Goal: Information Seeking & Learning: Understand process/instructions

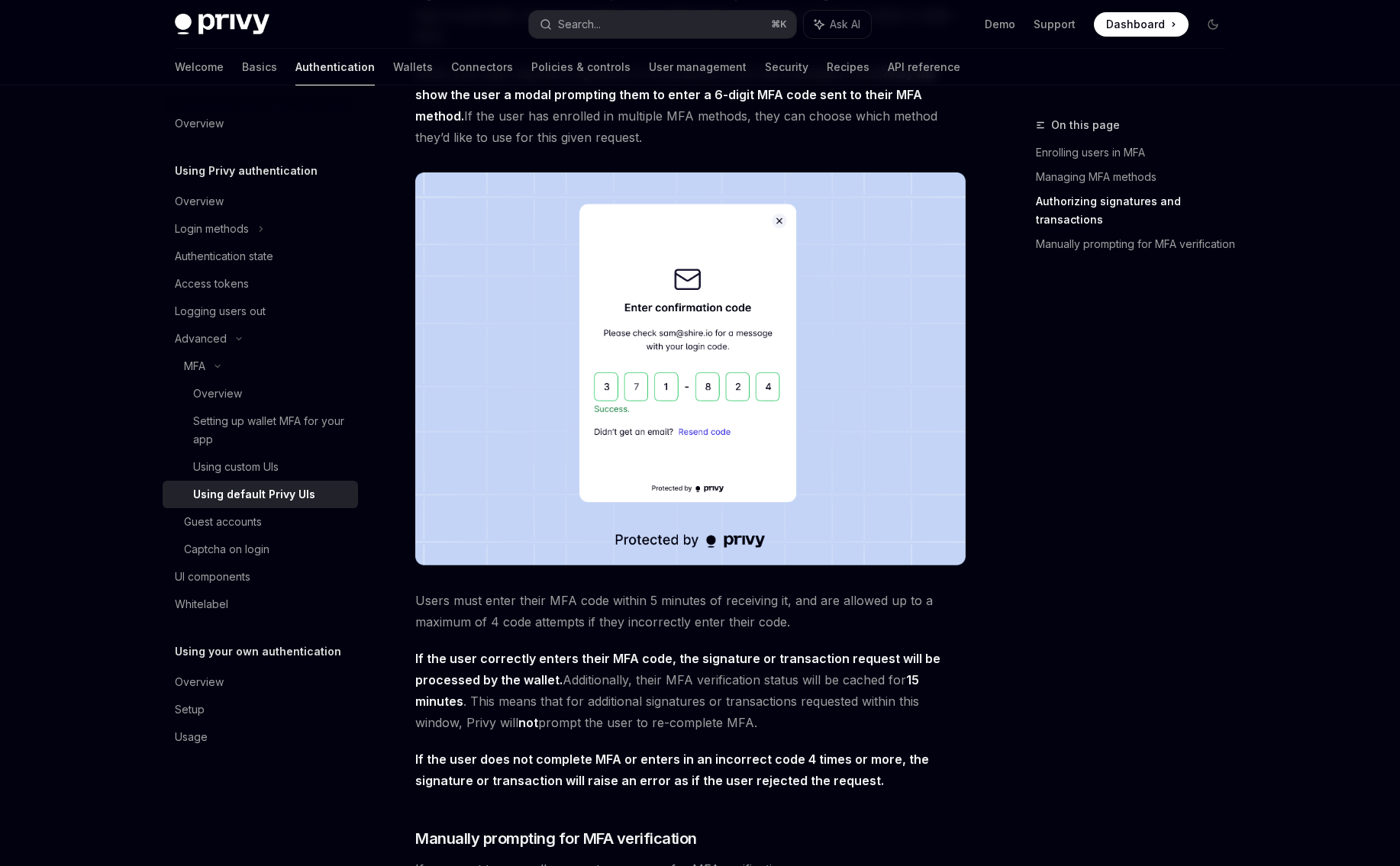
scroll to position [1742, 0]
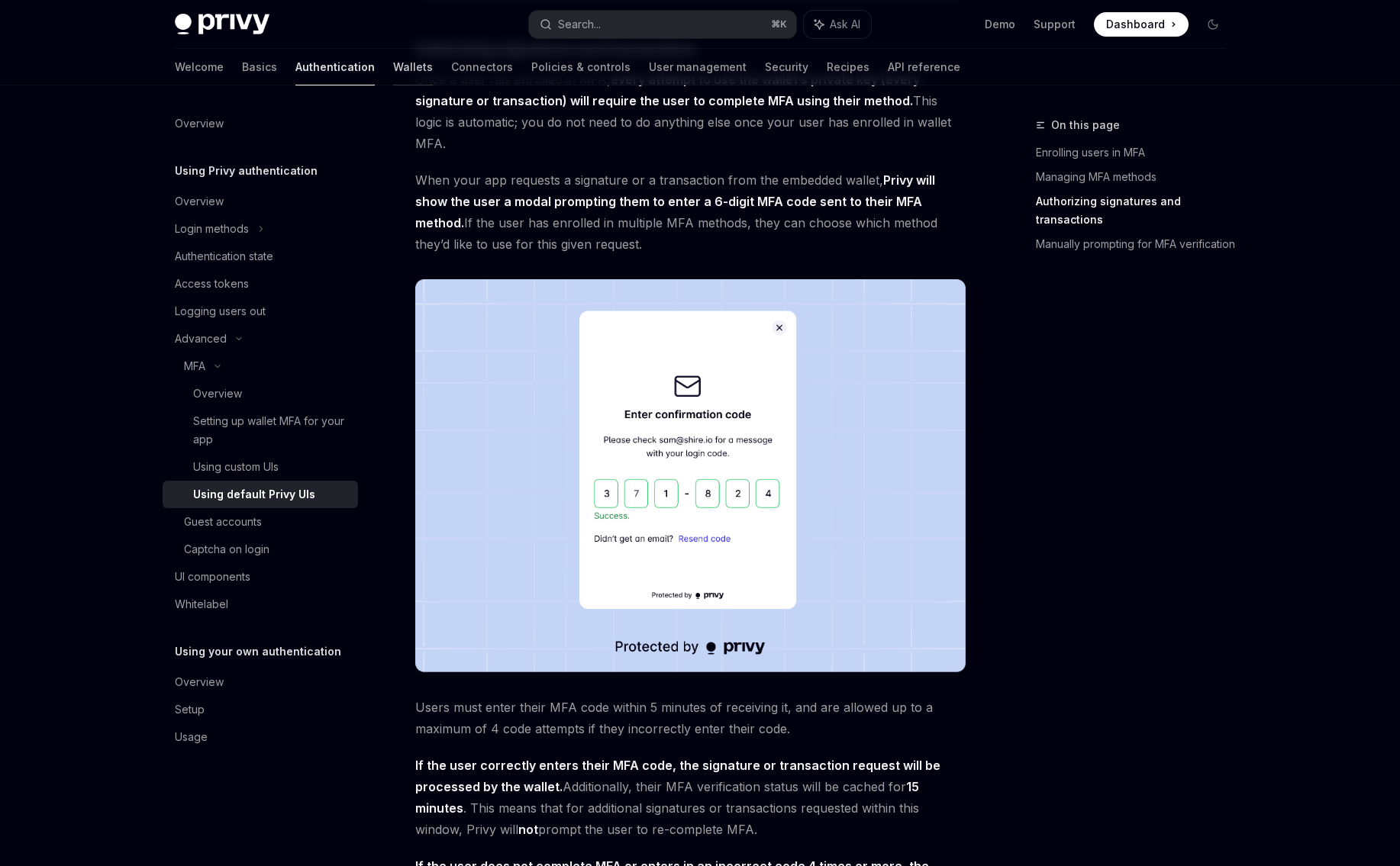
click at [393, 69] on link "Wallets" at bounding box center [413, 67] width 40 height 36
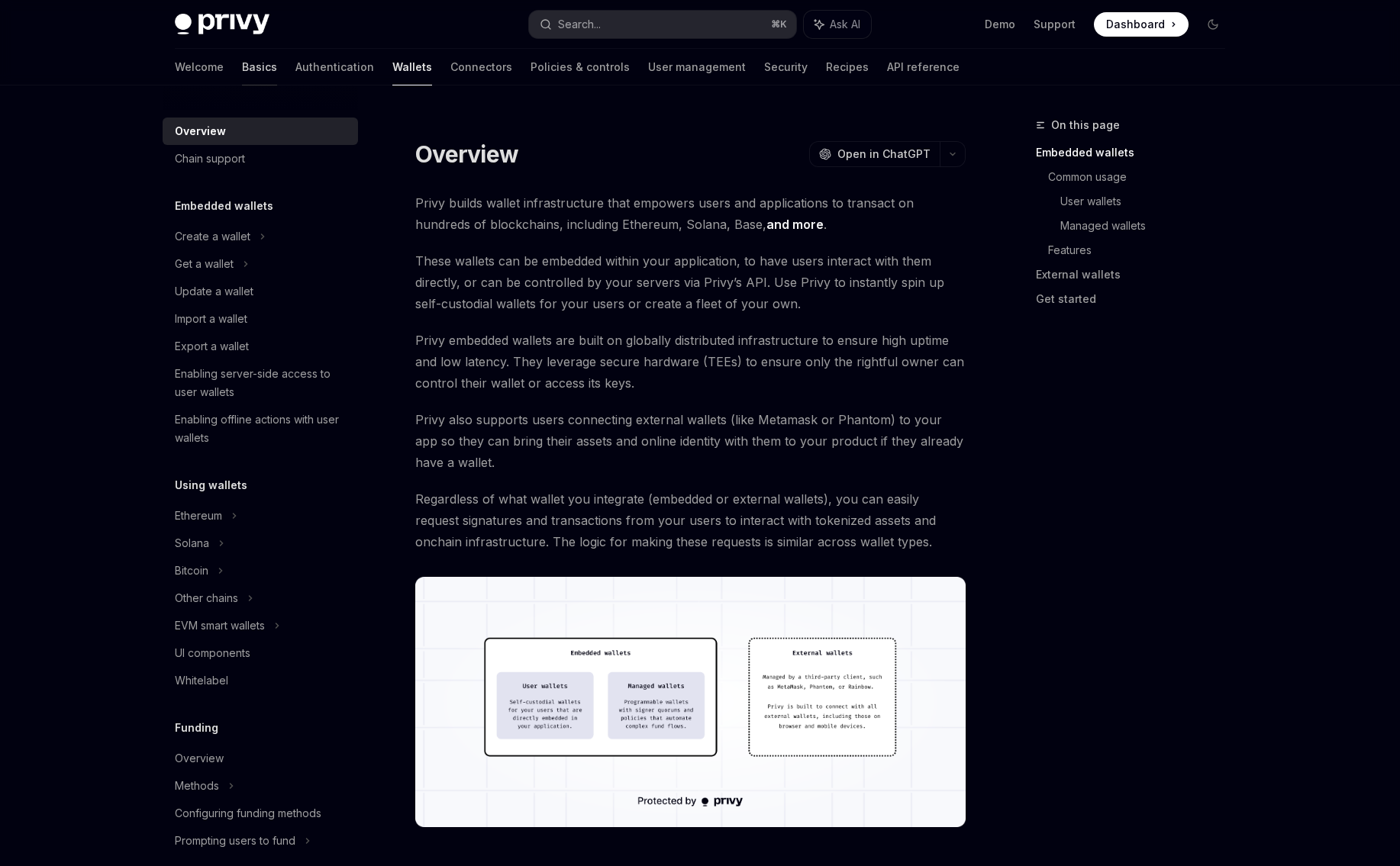
click at [242, 68] on link "Basics" at bounding box center [259, 67] width 35 height 36
type textarea "*"
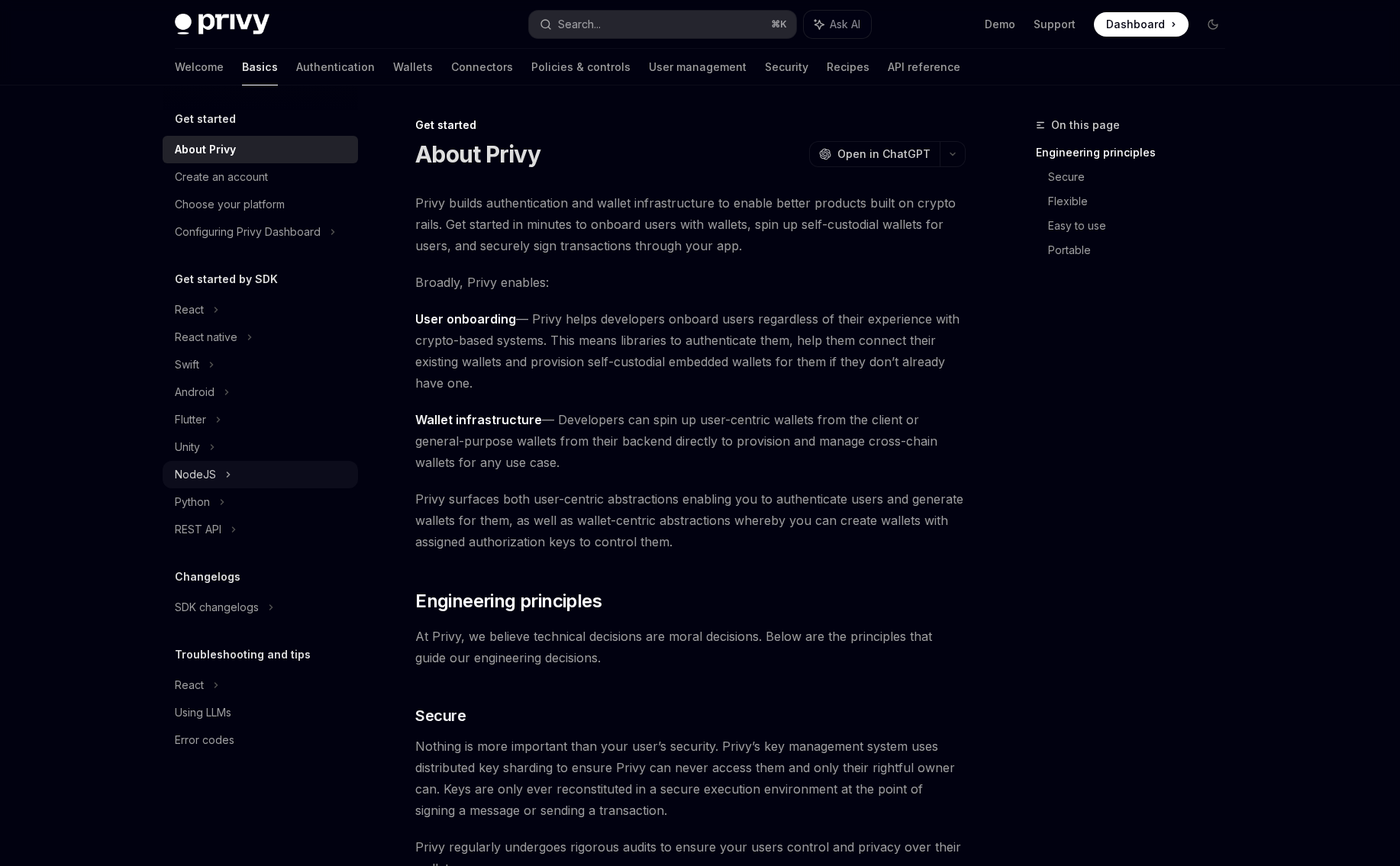
click at [248, 473] on div "NodeJS" at bounding box center [259, 474] width 195 height 27
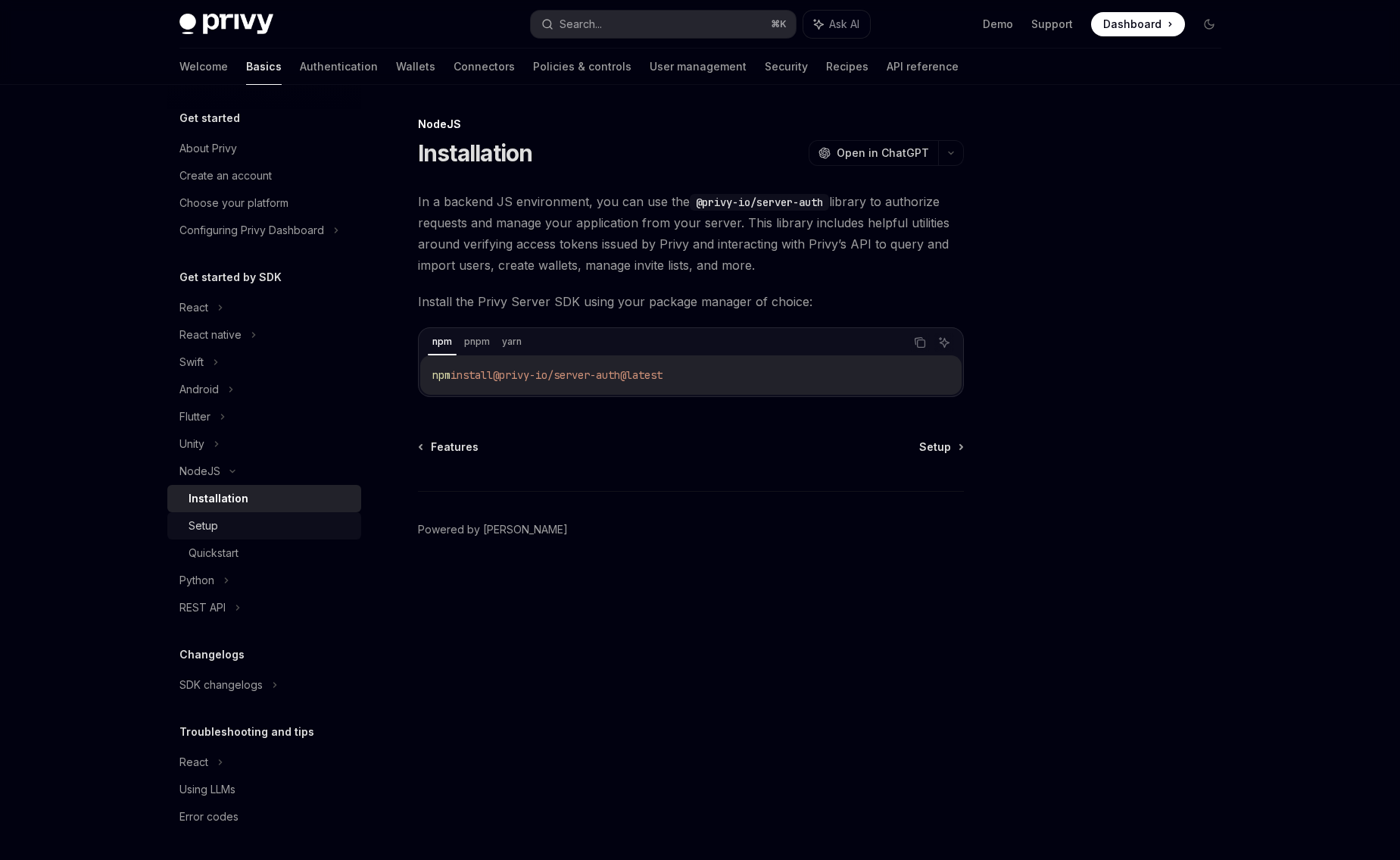
click at [307, 522] on div "Setup" at bounding box center [271, 526] width 163 height 18
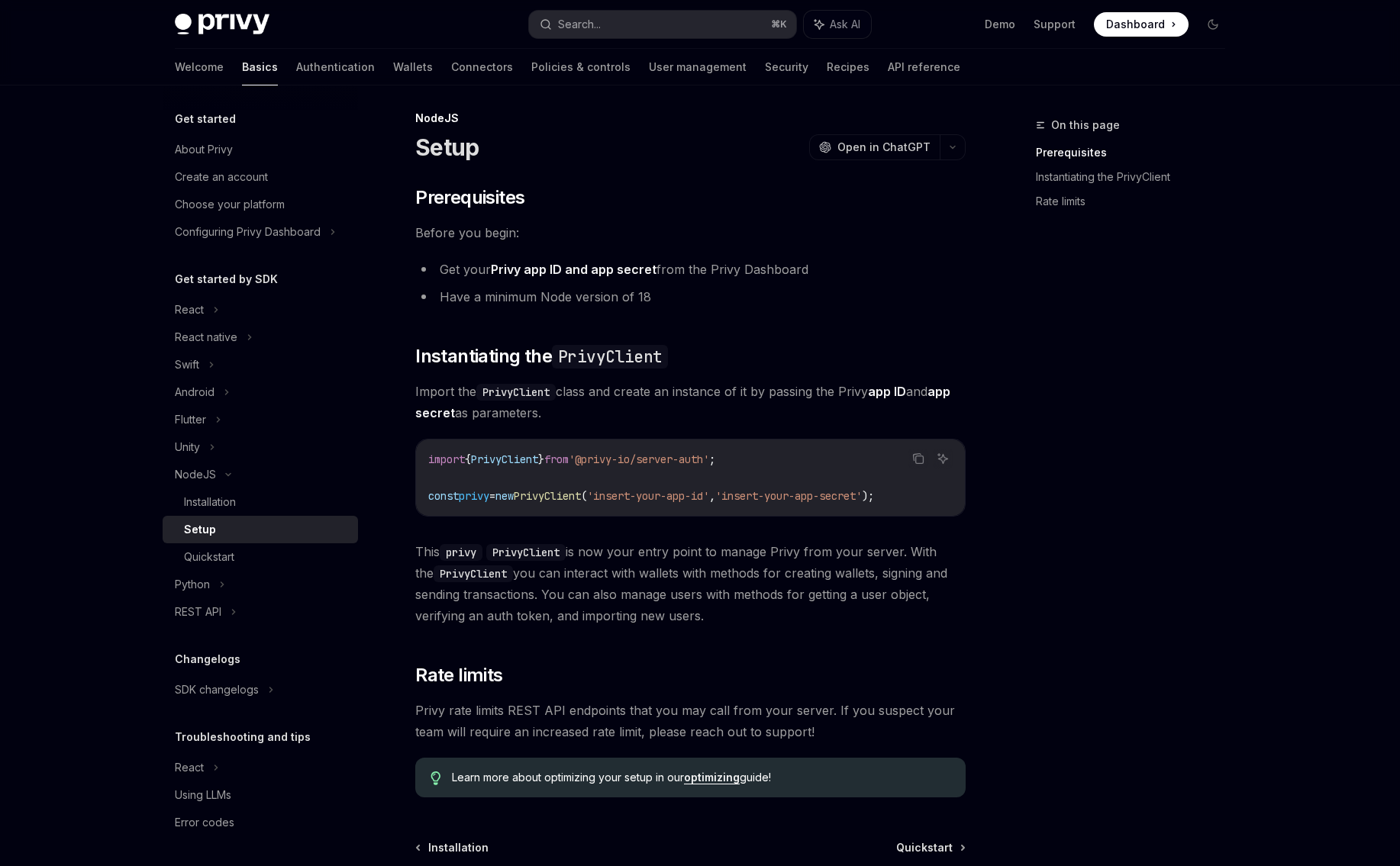
scroll to position [21, 0]
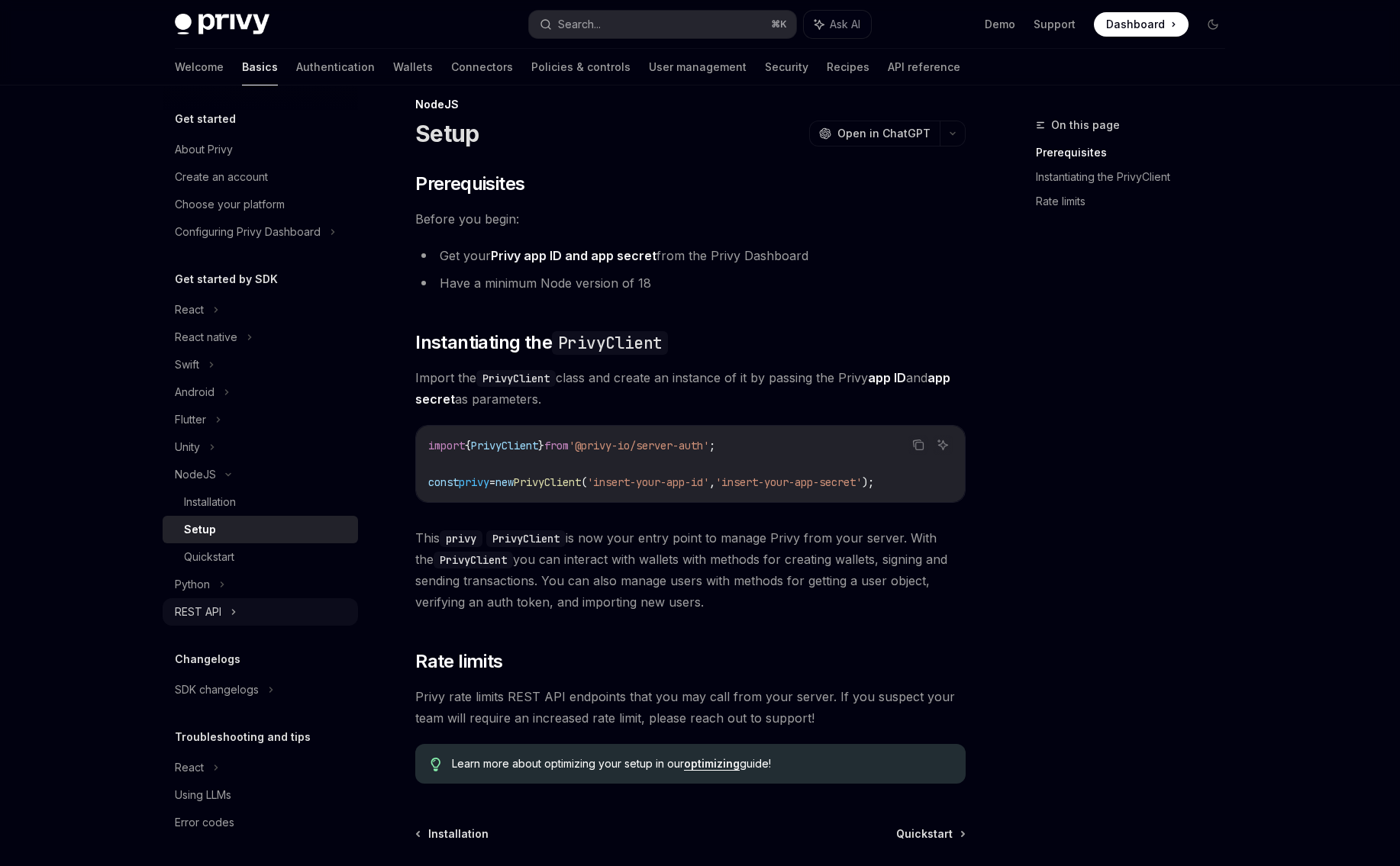
click at [222, 616] on div "REST API" at bounding box center [259, 612] width 195 height 27
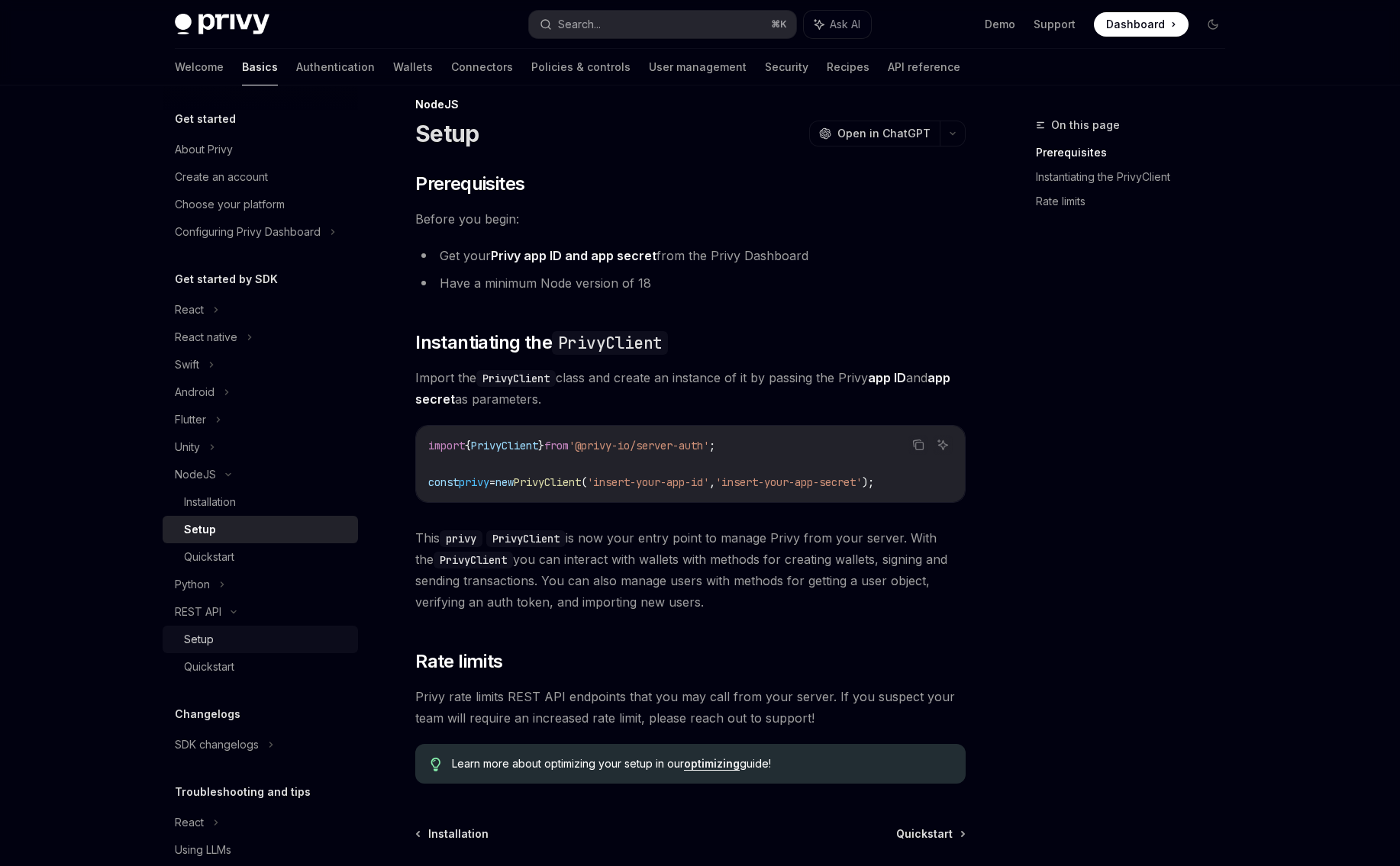
click at [236, 640] on div "Setup" at bounding box center [266, 639] width 165 height 18
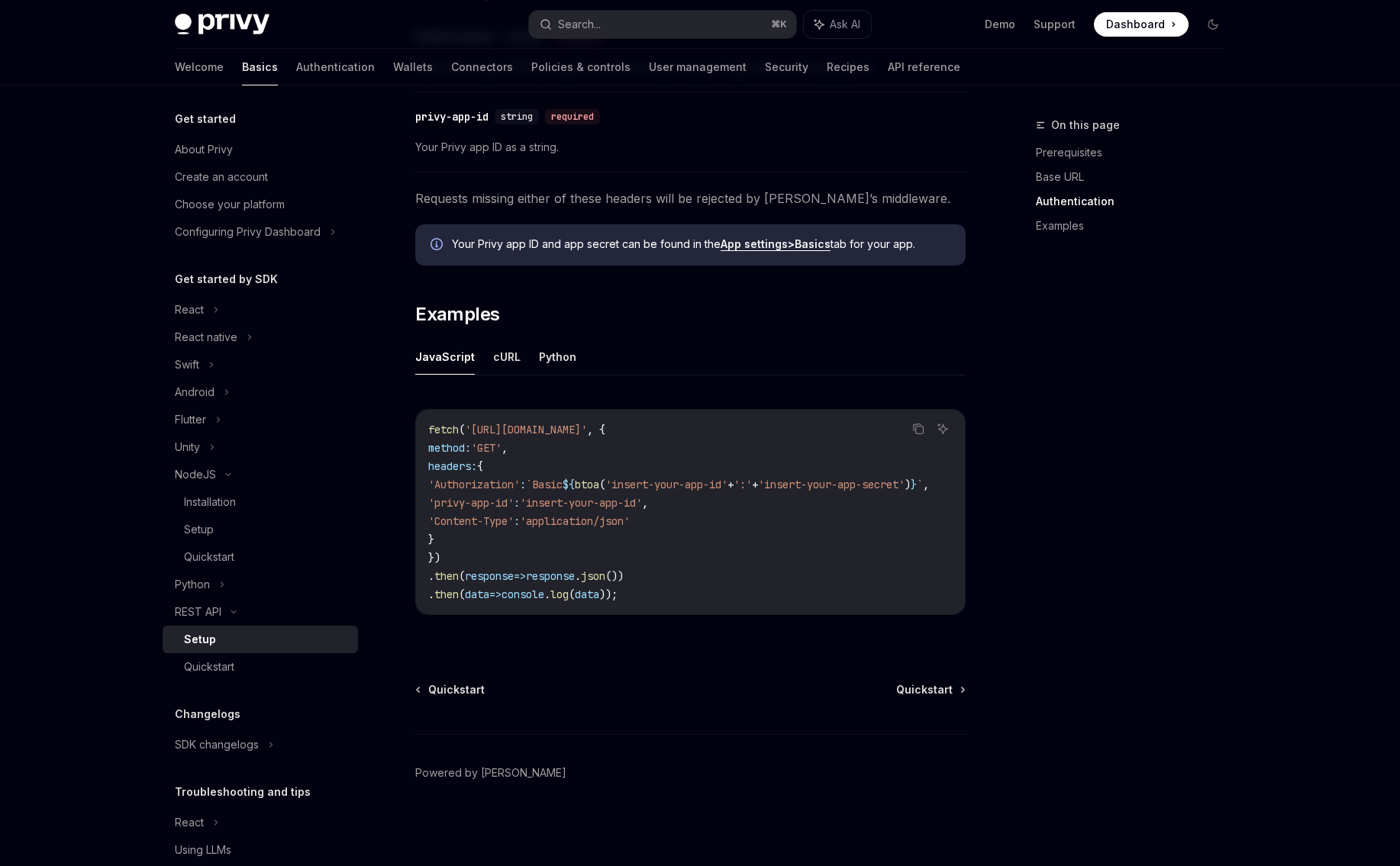
scroll to position [586, 0]
click at [234, 670] on div "Quickstart" at bounding box center [208, 667] width 50 height 18
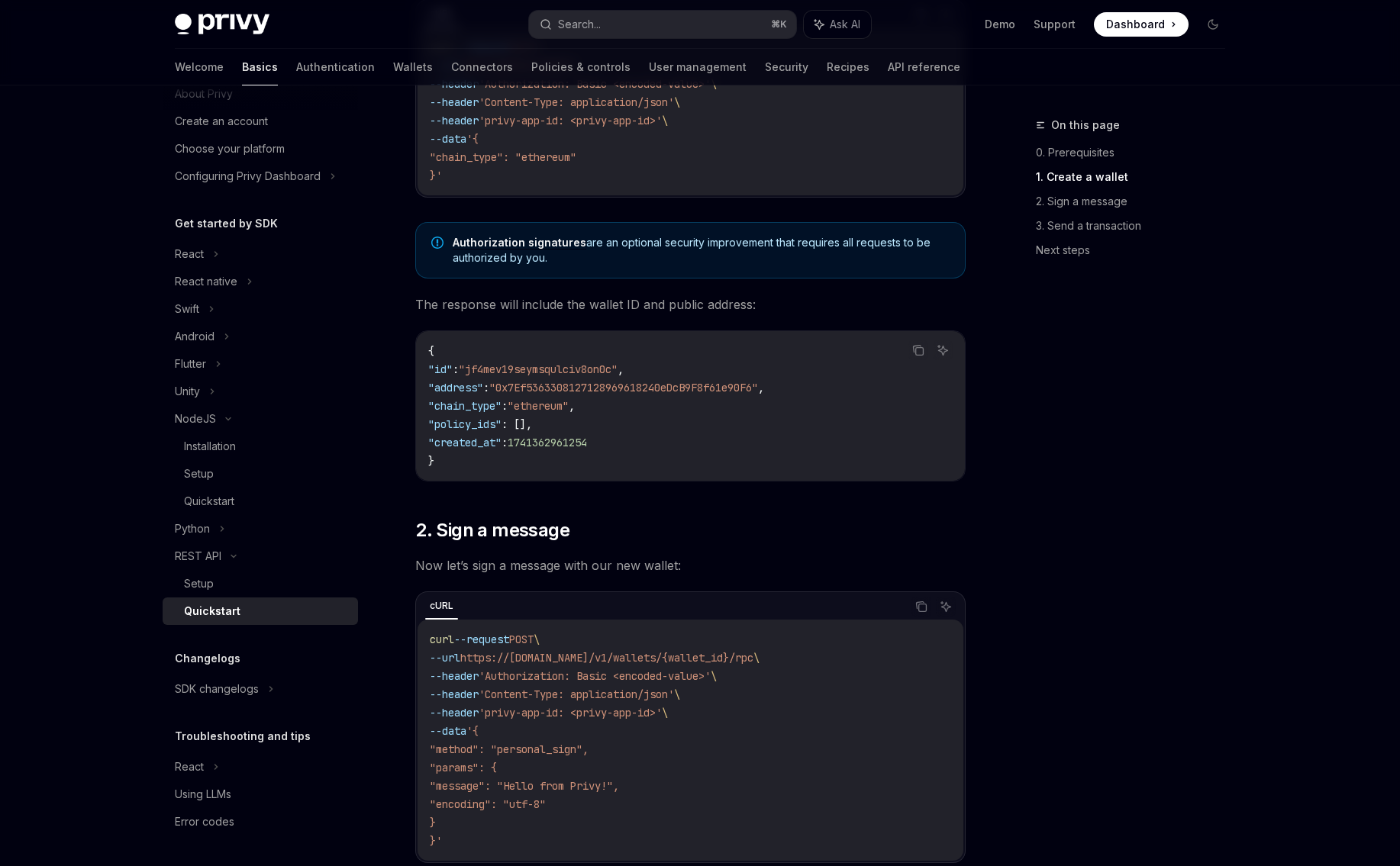
scroll to position [409, 0]
click at [233, 451] on div "Installation" at bounding box center [209, 446] width 52 height 18
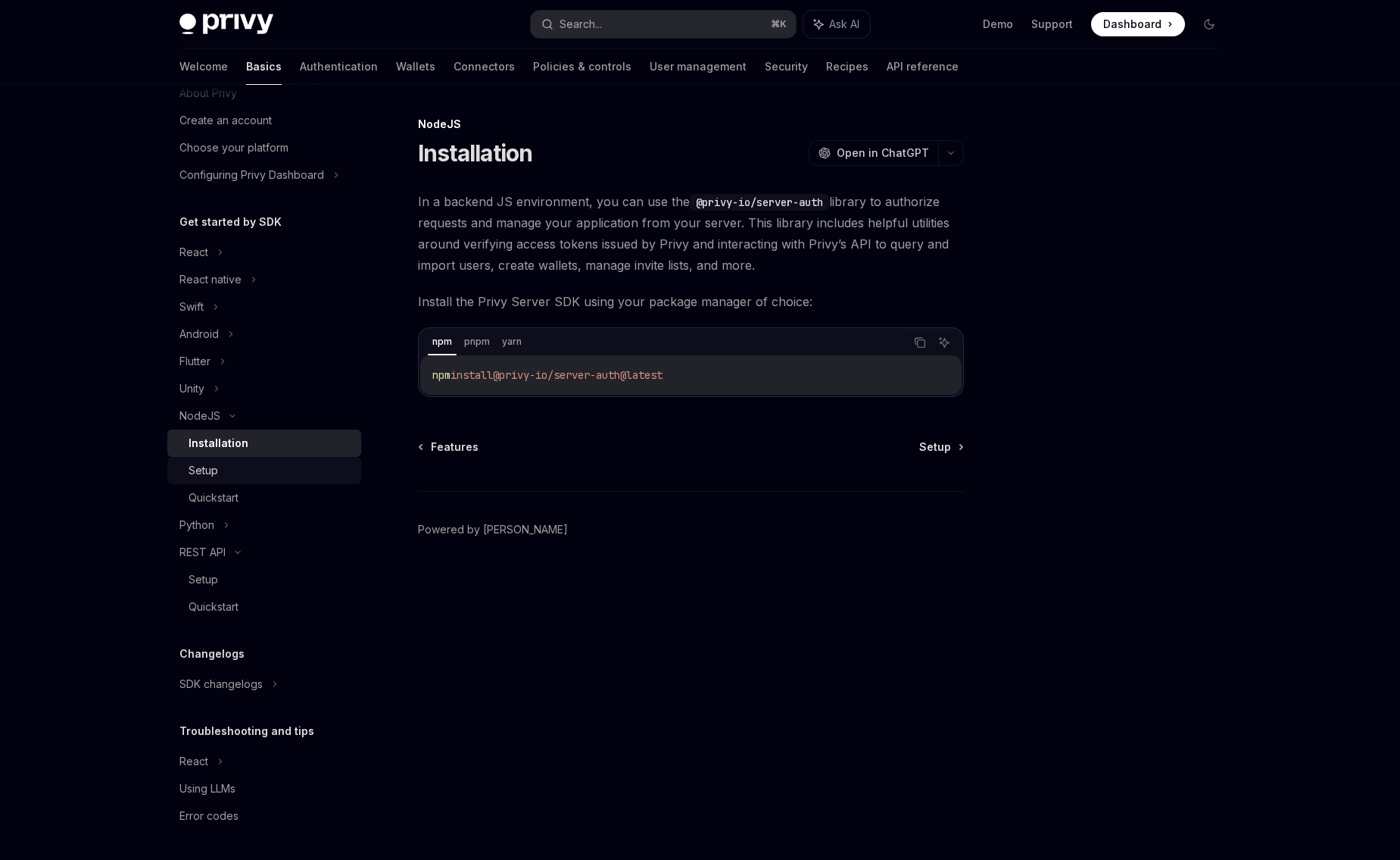
click at [227, 470] on div "Setup" at bounding box center [271, 470] width 163 height 18
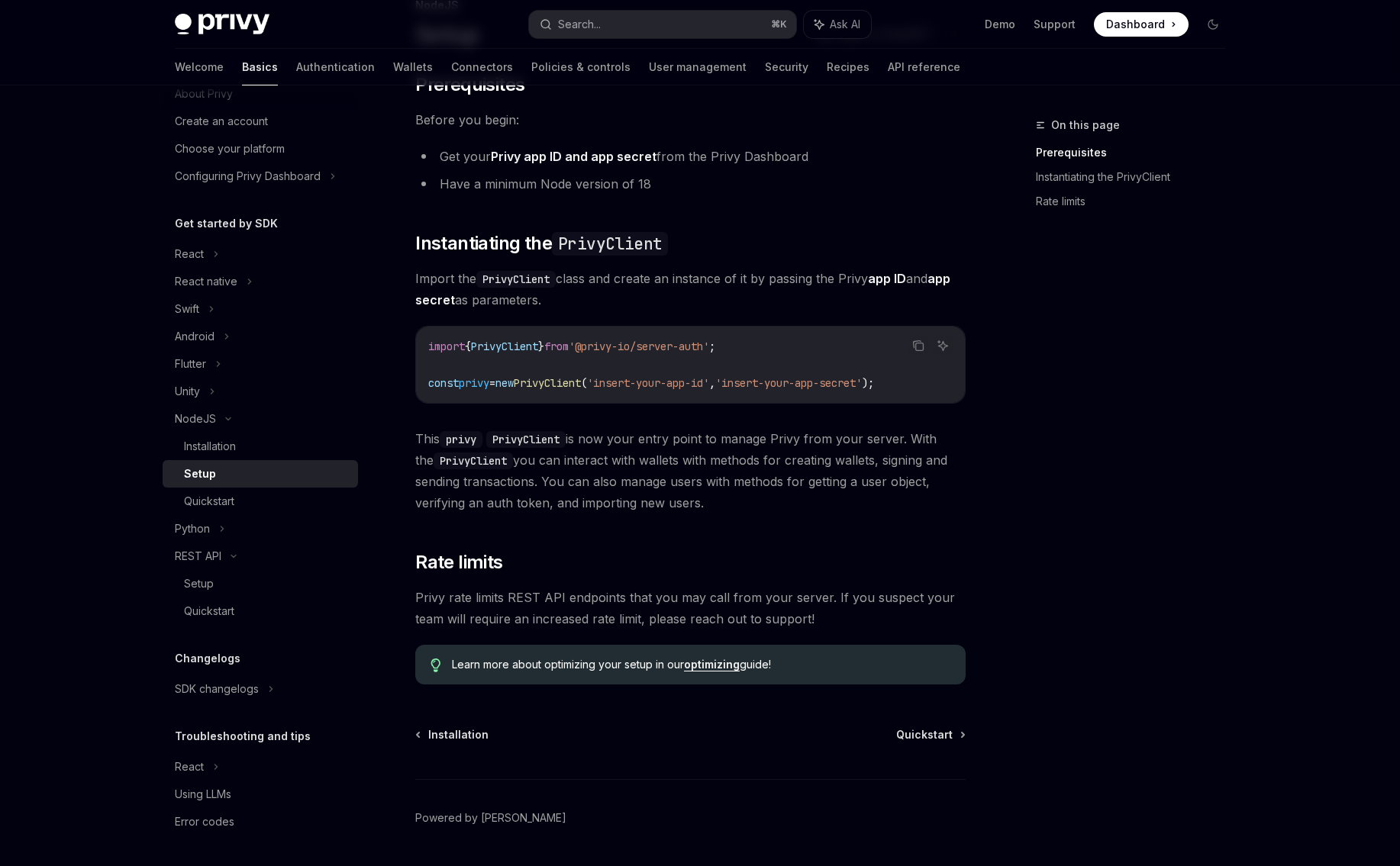
scroll to position [152, 0]
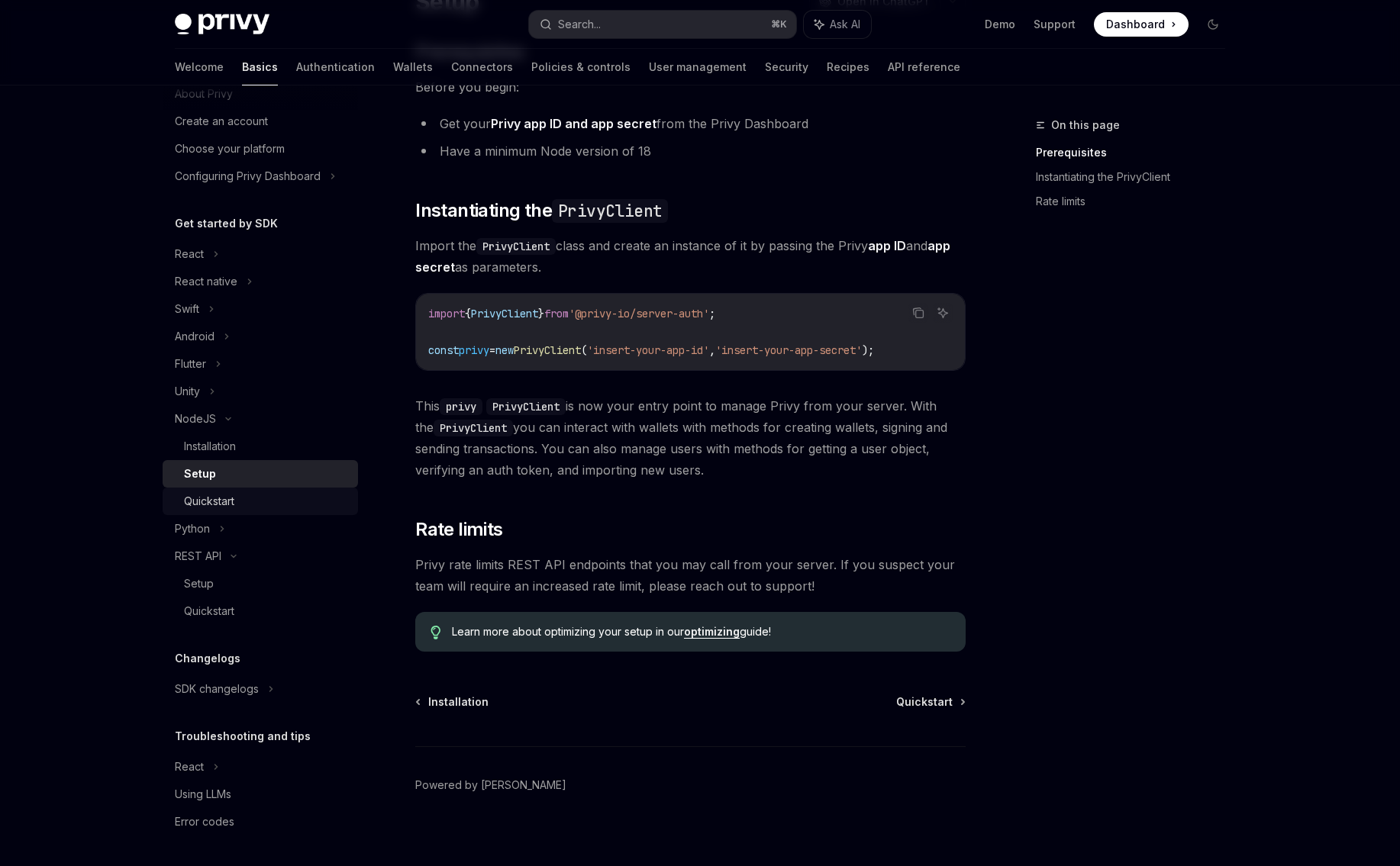
click at [231, 505] on div "Quickstart" at bounding box center [208, 501] width 50 height 18
type textarea "*"
